Goal: Information Seeking & Learning: Find specific page/section

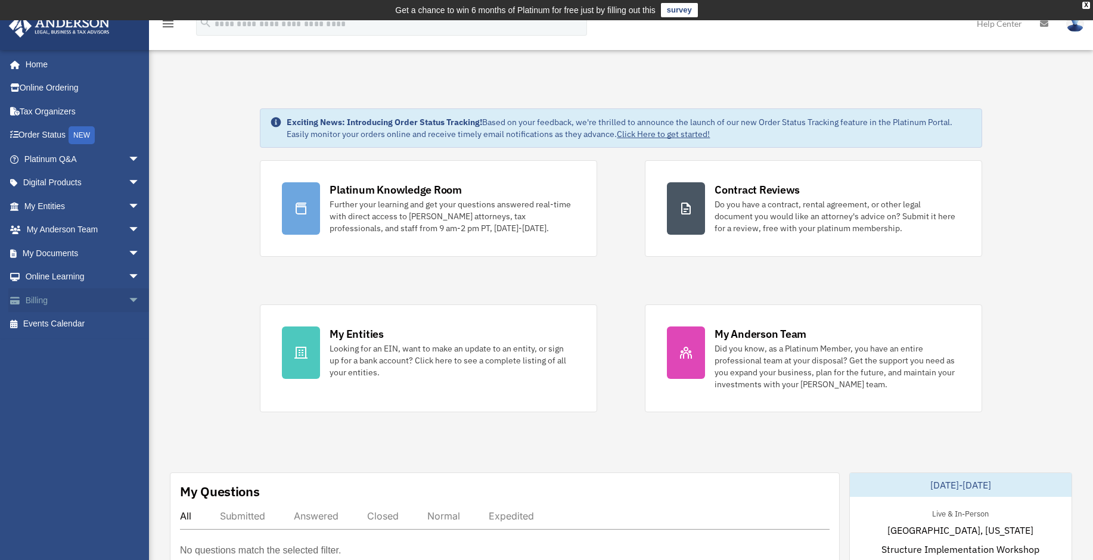
click at [66, 300] on link "Billing arrow_drop_down" at bounding box center [83, 300] width 150 height 24
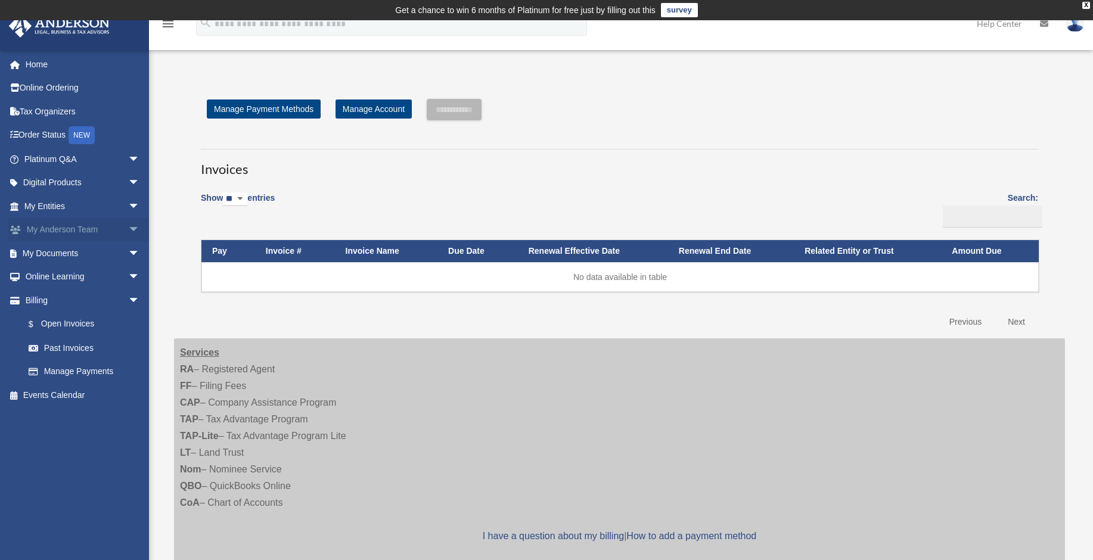
click at [80, 229] on link "My Anderson Team arrow_drop_down" at bounding box center [83, 230] width 150 height 24
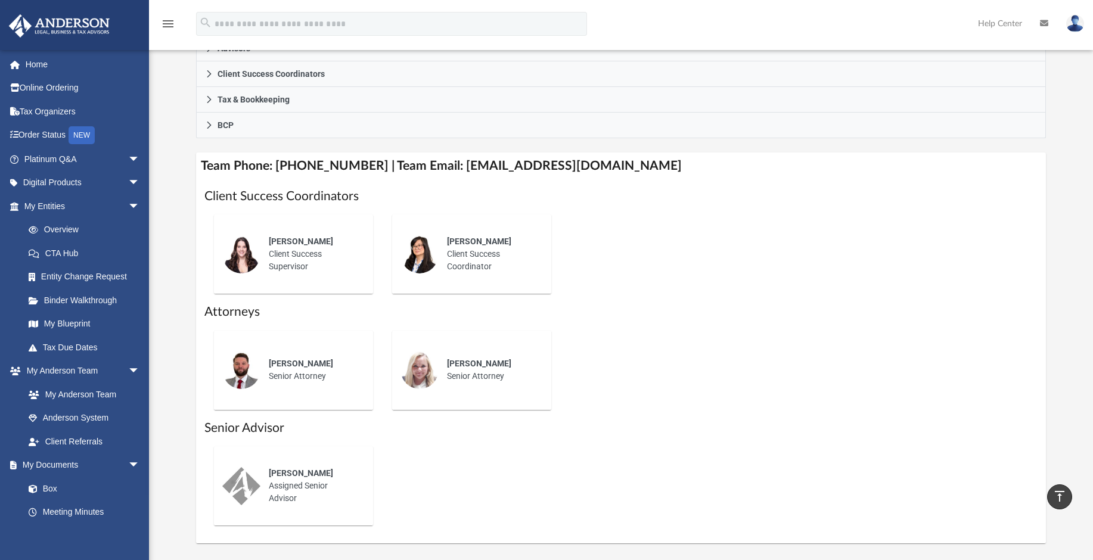
scroll to position [381, 0]
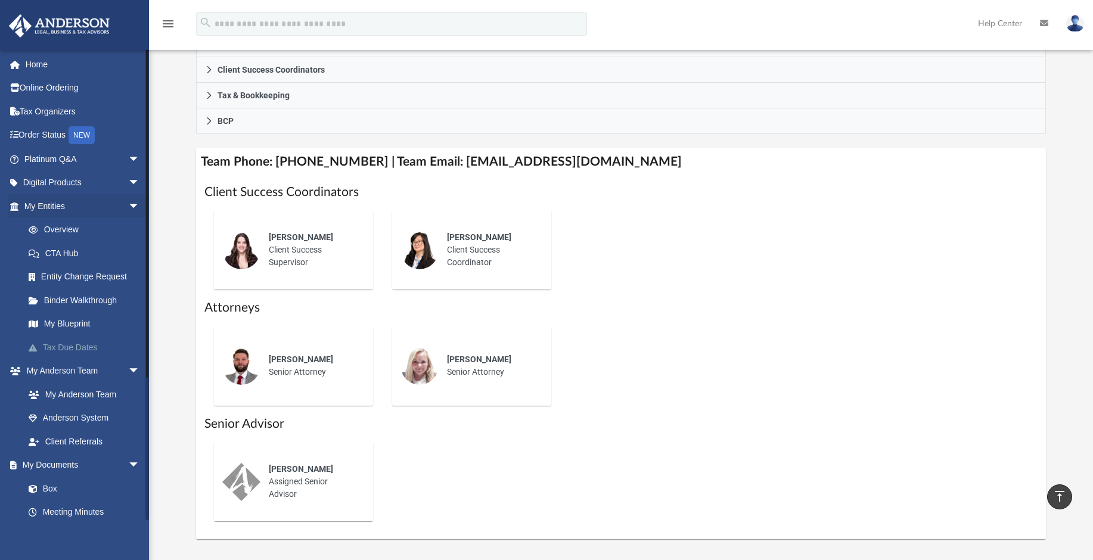
click at [49, 344] on link "Tax Due Dates" at bounding box center [87, 347] width 141 height 24
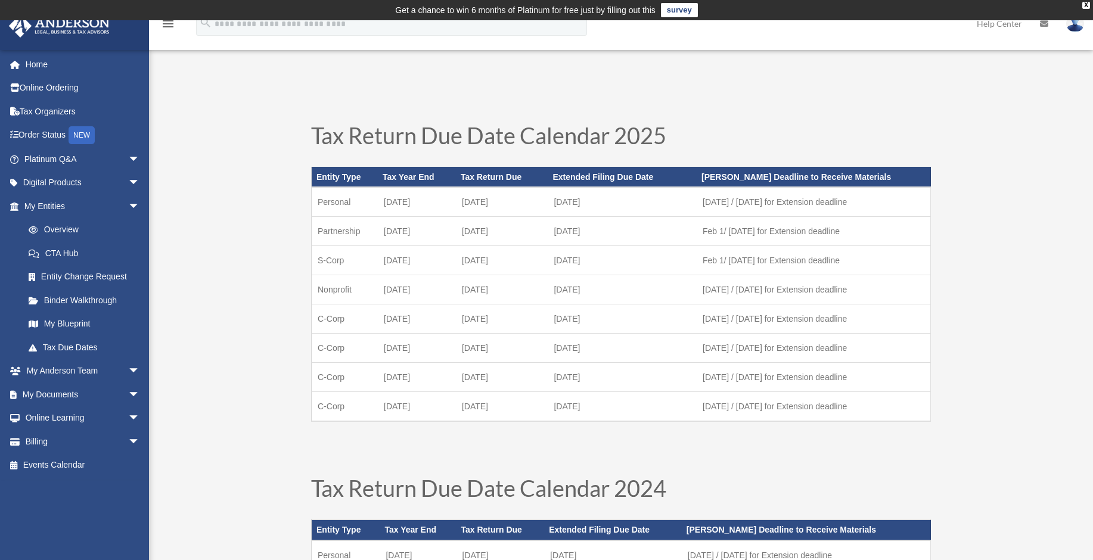
click at [67, 231] on link "Overview" at bounding box center [87, 230] width 141 height 24
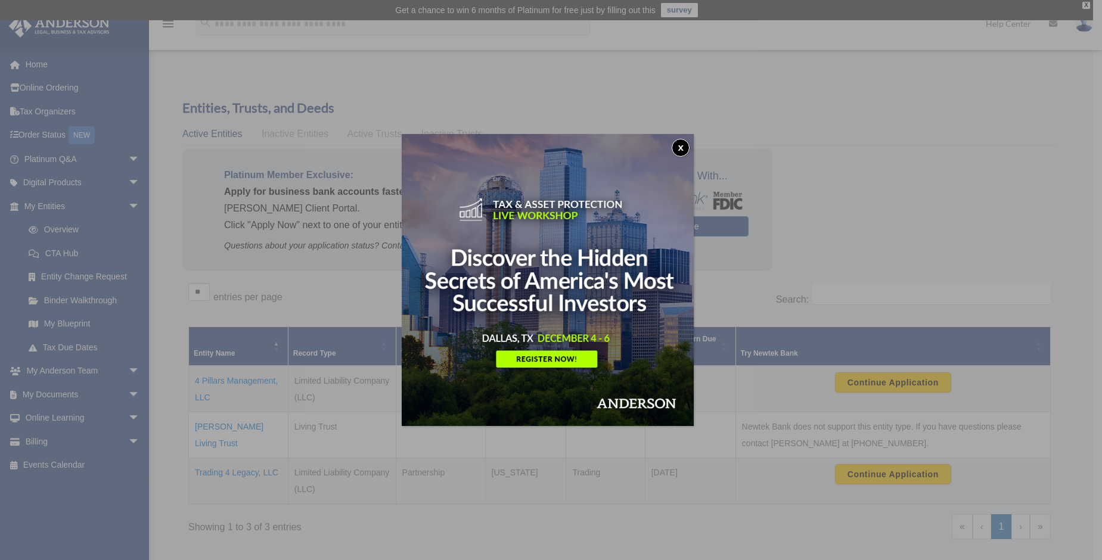
click at [686, 147] on button "x" at bounding box center [681, 148] width 18 height 18
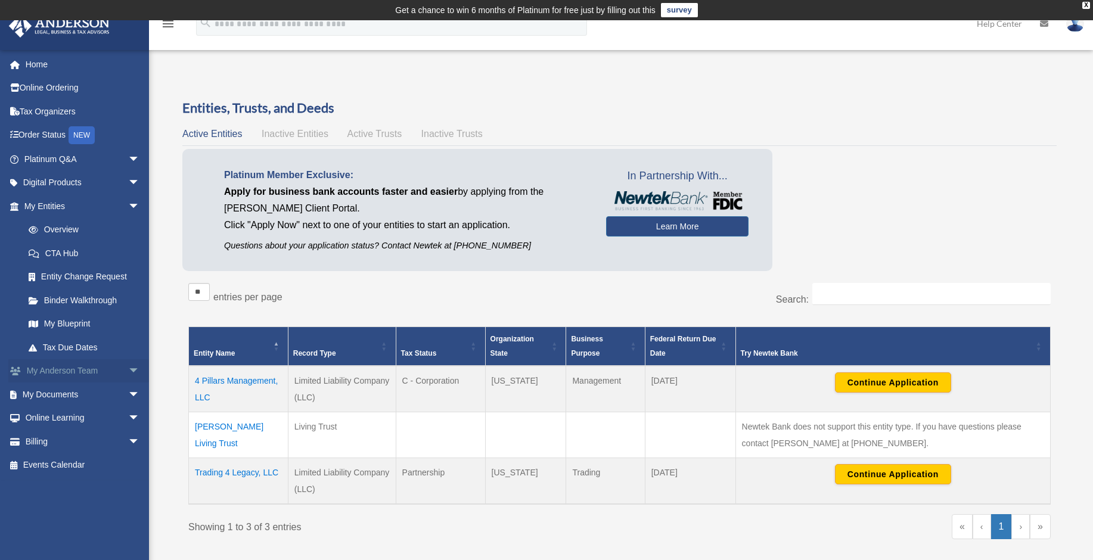
click at [100, 368] on link "My [PERSON_NAME] Team arrow_drop_down" at bounding box center [83, 371] width 150 height 24
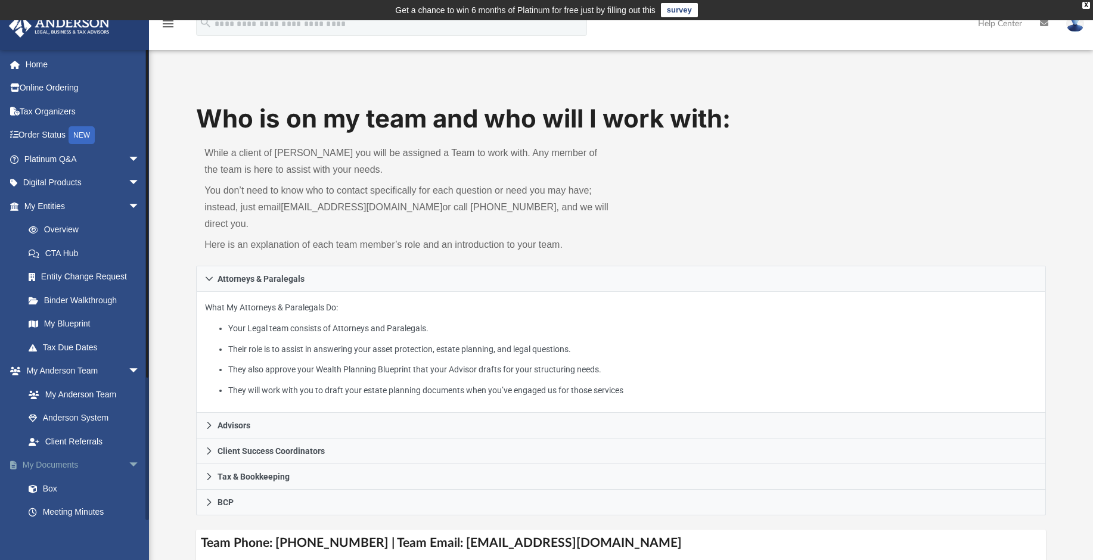
click at [75, 465] on link "My Documents arrow_drop_down" at bounding box center [83, 465] width 150 height 24
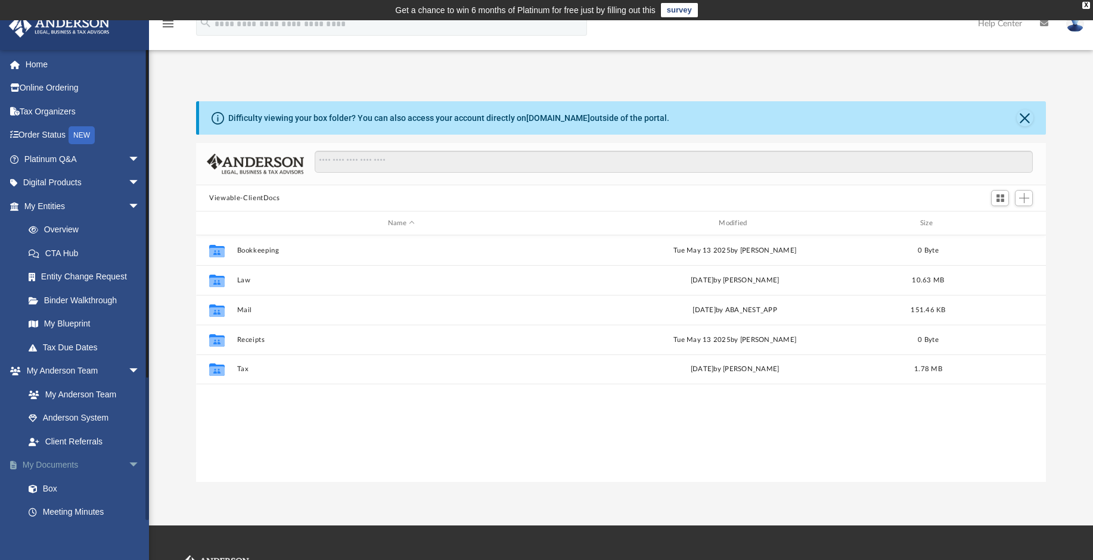
scroll to position [262, 840]
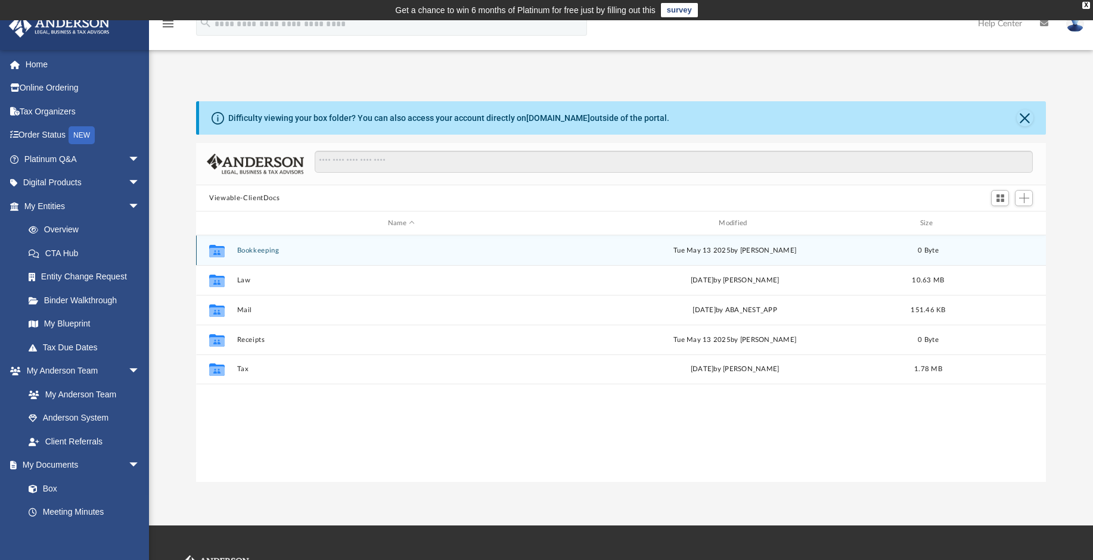
click at [257, 255] on div "Collaborated Folder Bookkeeping Tue May 13 2025 by Charles Rogler 0 Byte" at bounding box center [621, 250] width 850 height 30
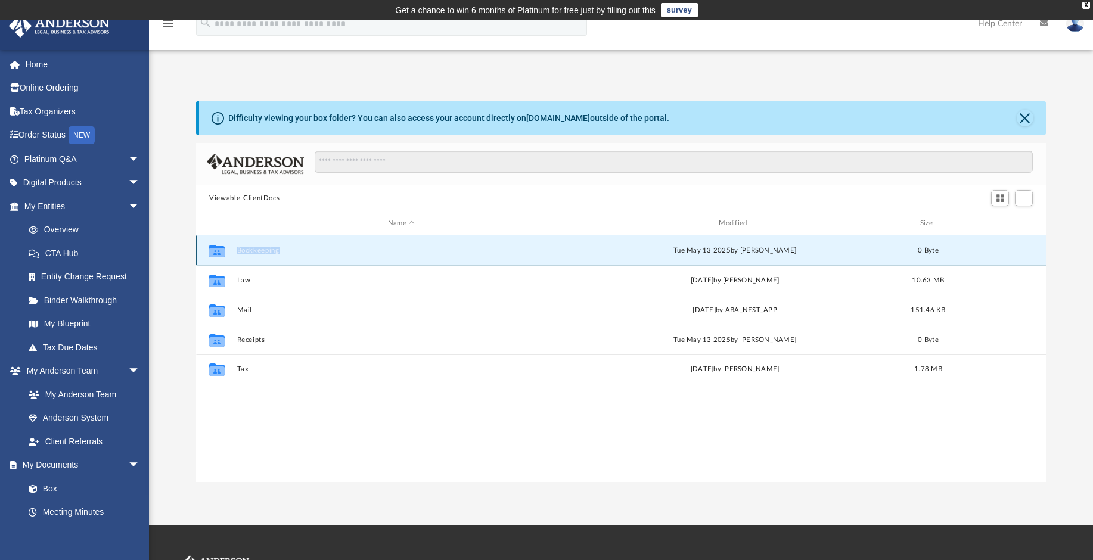
click at [257, 255] on div "Collaborated Folder Bookkeeping Tue May 13 2025 by Charles Rogler 0 Byte" at bounding box center [621, 250] width 850 height 30
drag, startPoint x: 257, startPoint y: 255, endPoint x: 258, endPoint y: 248, distance: 6.7
click at [258, 248] on button "Bookkeeping" at bounding box center [401, 251] width 328 height 8
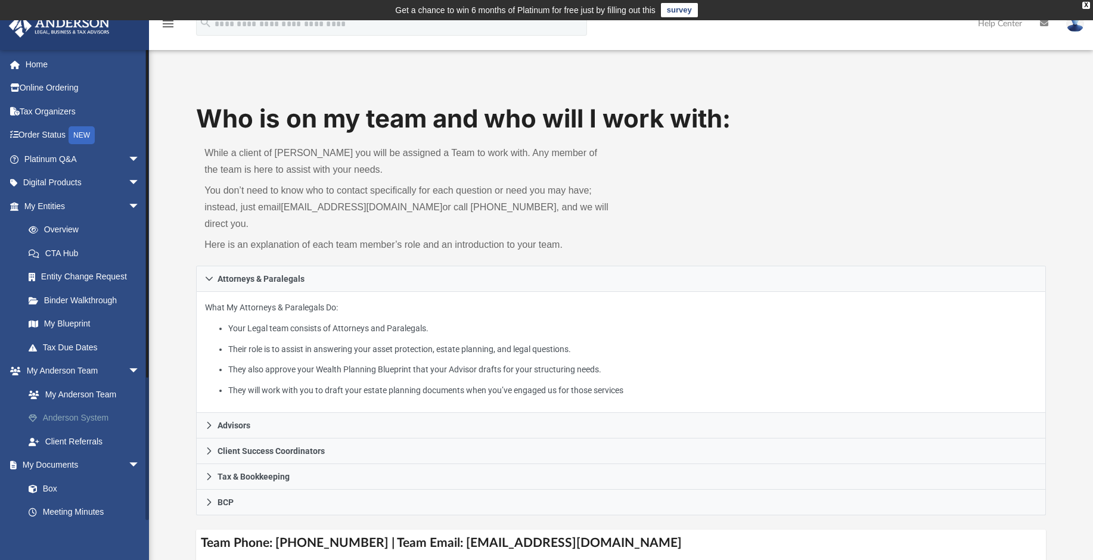
click at [83, 415] on link "Anderson System" at bounding box center [87, 418] width 141 height 24
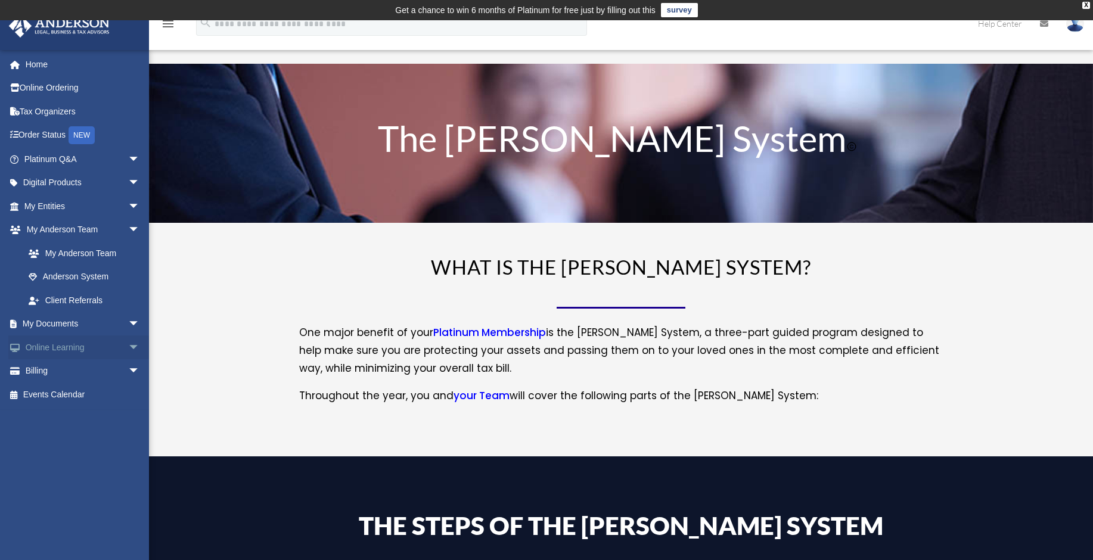
click at [110, 350] on link "Online Learning arrow_drop_down" at bounding box center [83, 347] width 150 height 24
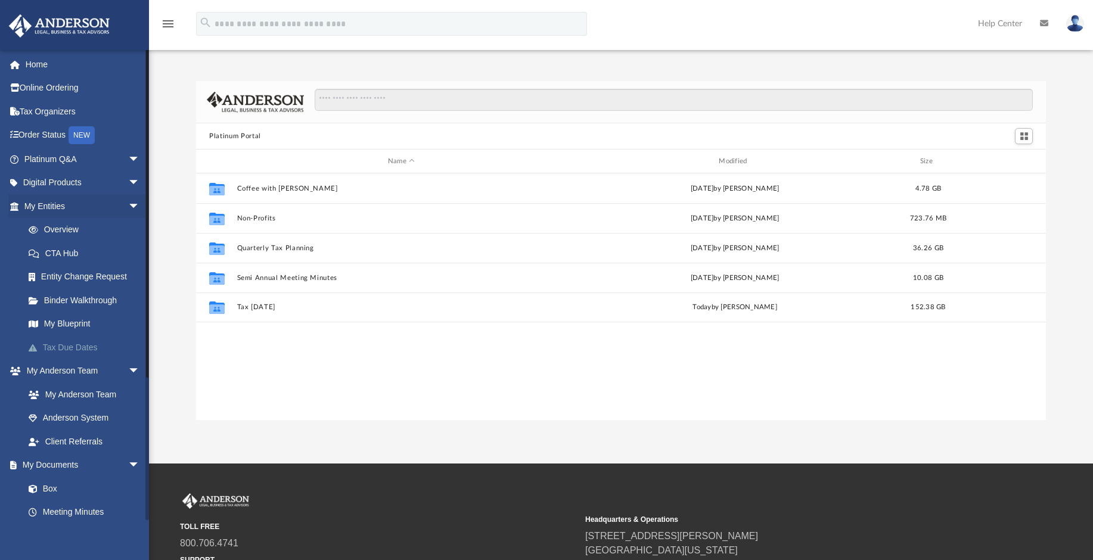
scroll to position [262, 840]
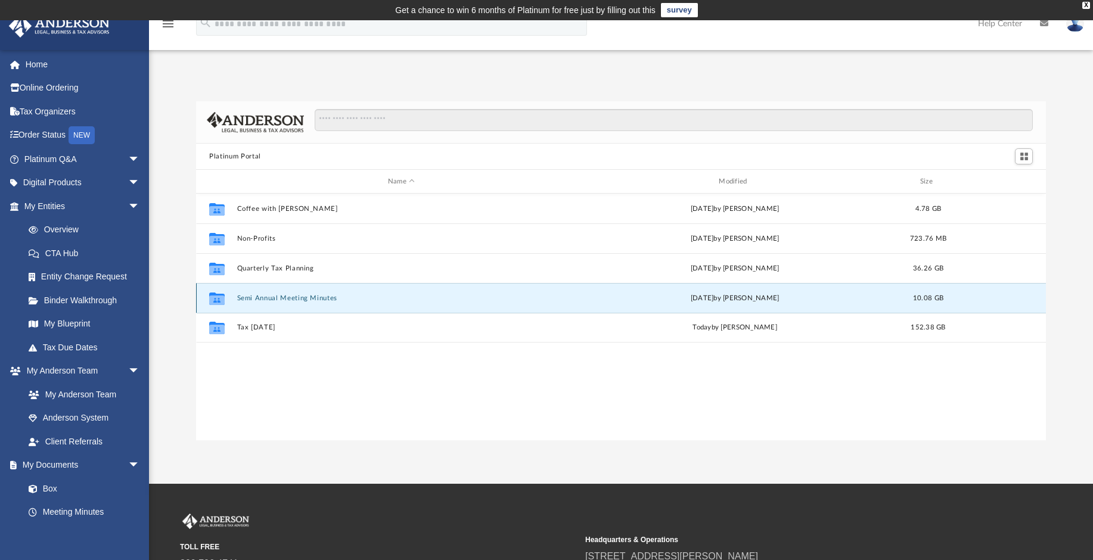
click at [258, 299] on button "Semi Annual Meeting Minutes" at bounding box center [401, 298] width 328 height 8
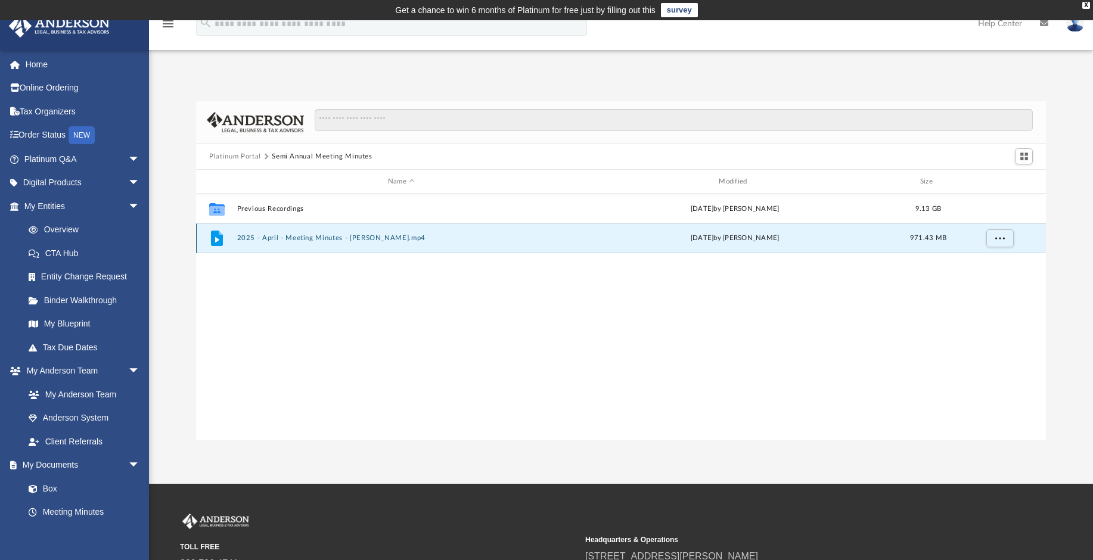
click at [307, 238] on button "2025 - April - Meeting Minutes - EJ McCaffrey.mp4" at bounding box center [401, 238] width 328 height 8
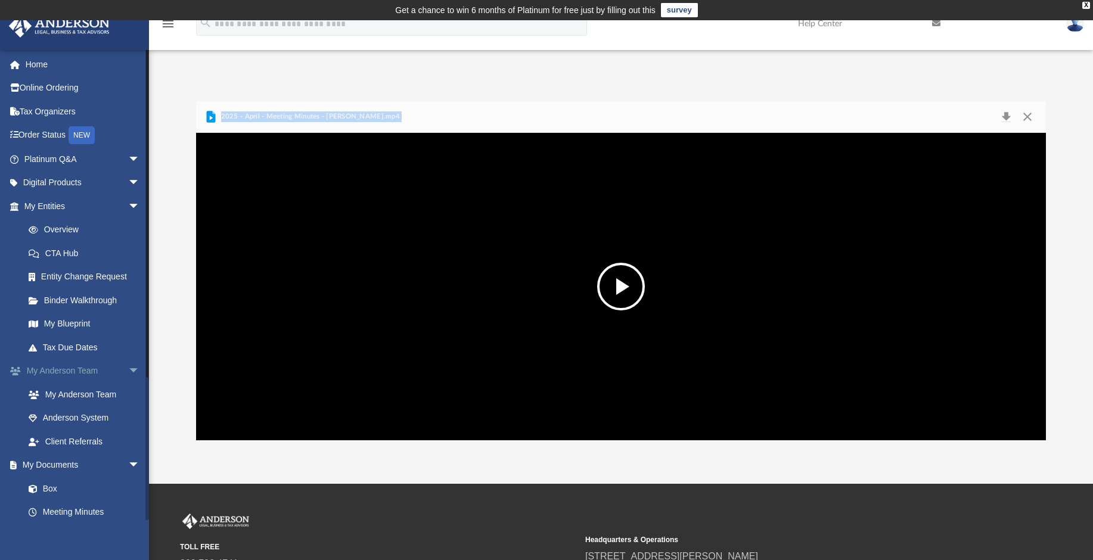
click at [63, 369] on link "My Anderson Team arrow_drop_down" at bounding box center [83, 371] width 150 height 24
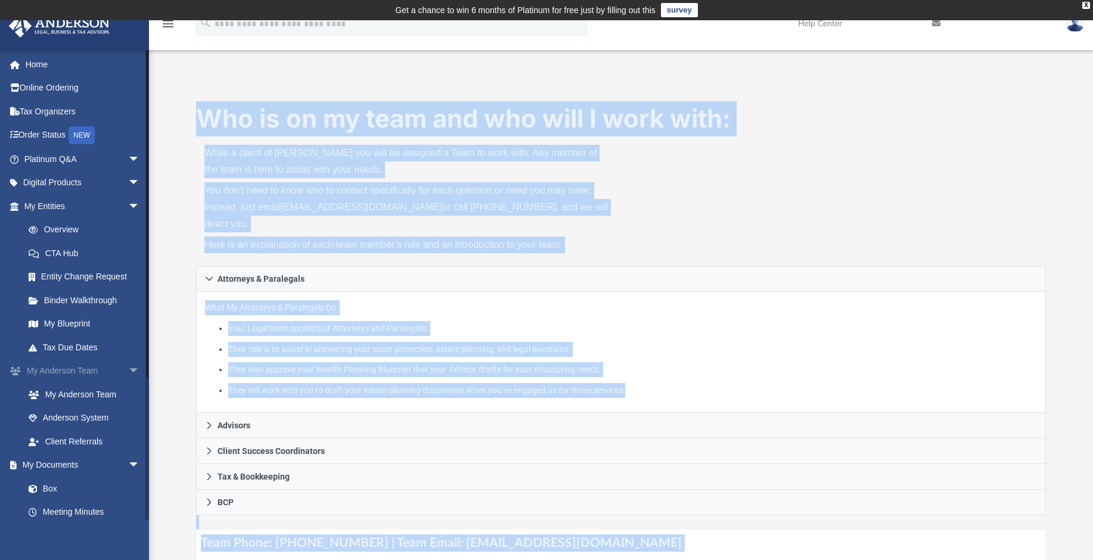
click at [63, 369] on link "My Anderson Team arrow_drop_down" at bounding box center [83, 371] width 150 height 24
click at [56, 511] on link "Meeting Minutes" at bounding box center [87, 513] width 141 height 24
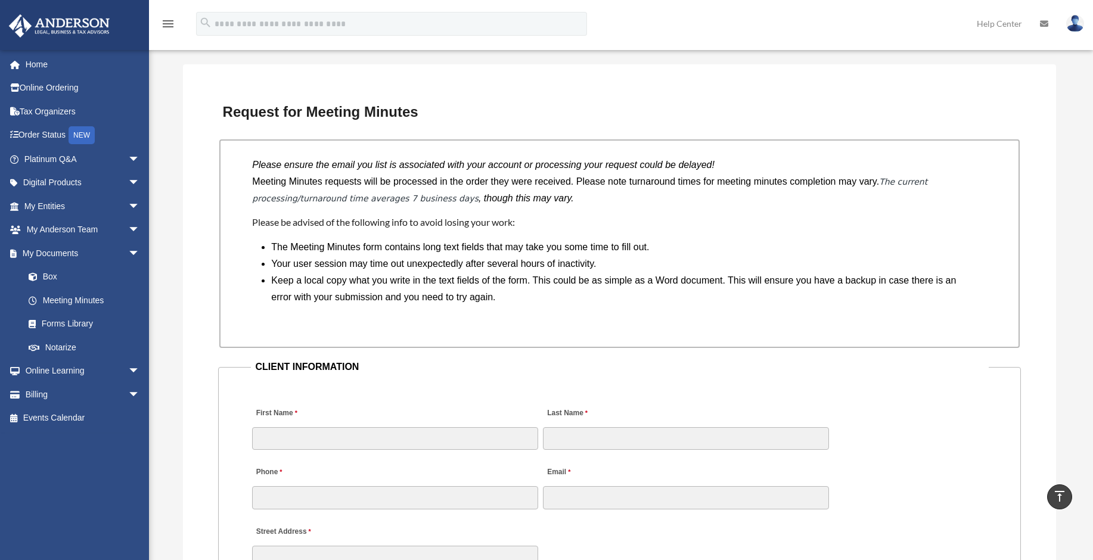
scroll to position [890, 0]
